Goal: Task Accomplishment & Management: Manage account settings

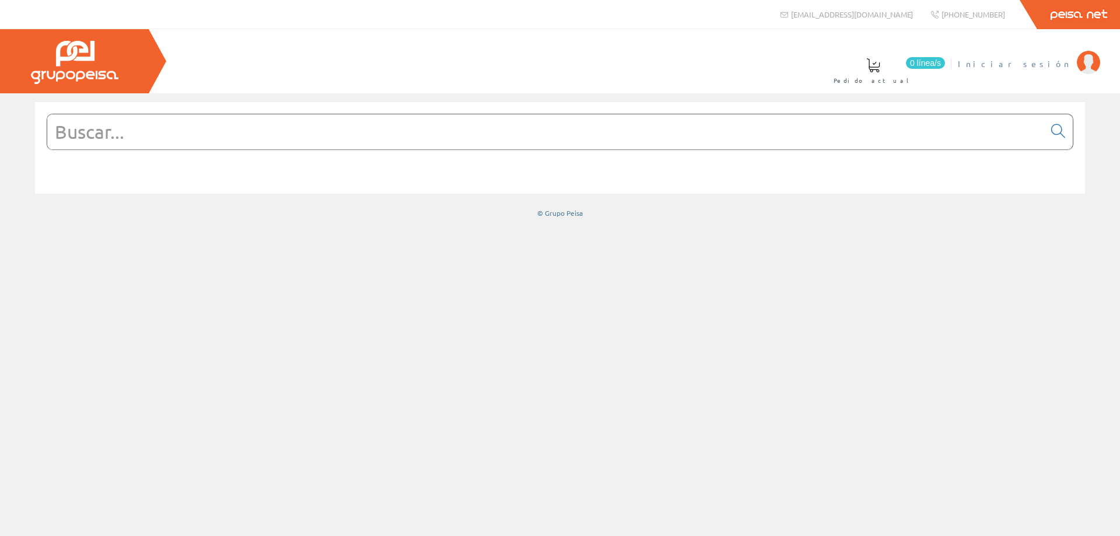
click at [1066, 64] on span "Iniciar sesión" at bounding box center [1014, 64] width 113 height 12
click at [1027, 62] on font "[PERSON_NAME]" at bounding box center [1018, 63] width 107 height 11
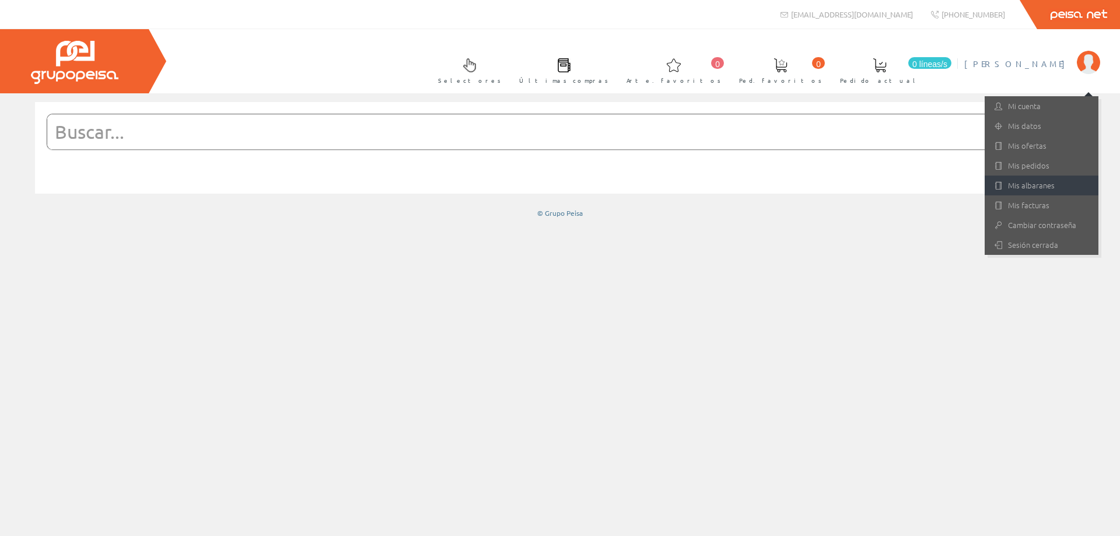
click at [1027, 187] on font "Mis albaranes" at bounding box center [1031, 185] width 47 height 11
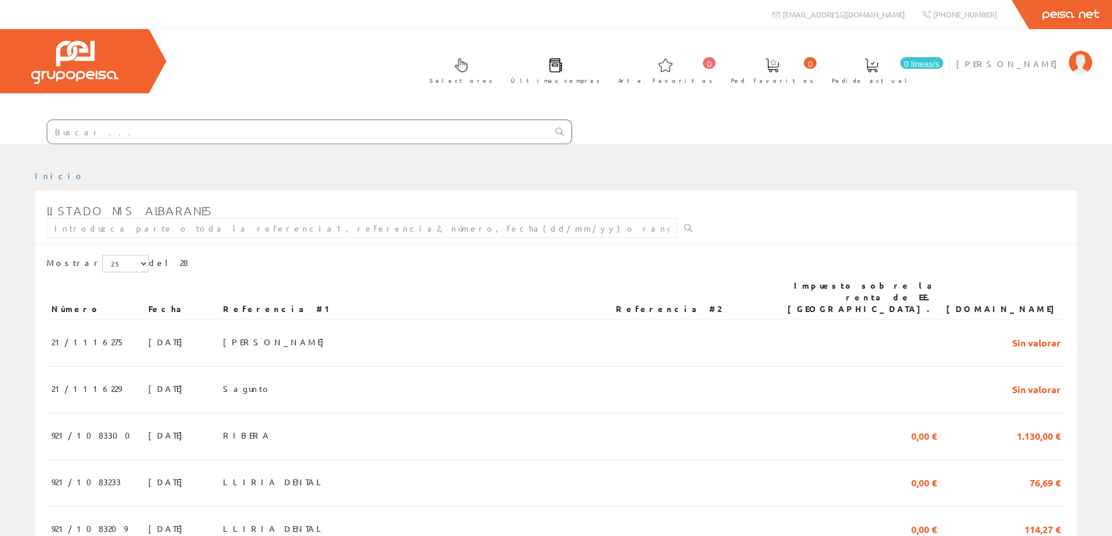
click at [1036, 69] on li "[PERSON_NAME] Mi cuenta Mis datos Mis ofertas Mis pedidos Mis albaranes Mis fac…" at bounding box center [1023, 70] width 141 height 45
click at [1048, 67] on font "[PERSON_NAME]" at bounding box center [1009, 63] width 107 height 11
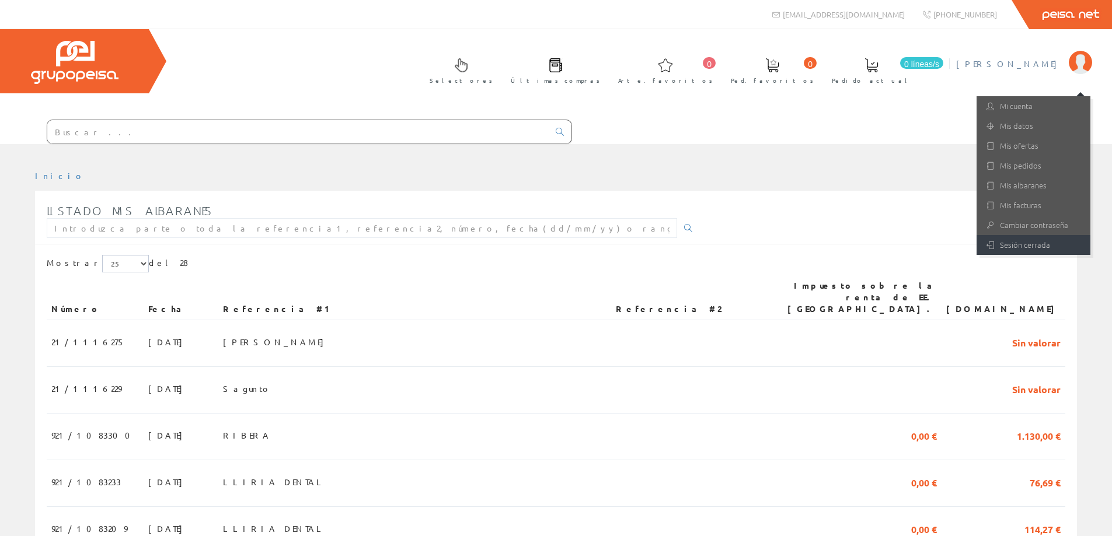
click at [1007, 249] on link "Sesión cerrada" at bounding box center [1033, 245] width 114 height 20
